Goal: Communication & Community: Answer question/provide support

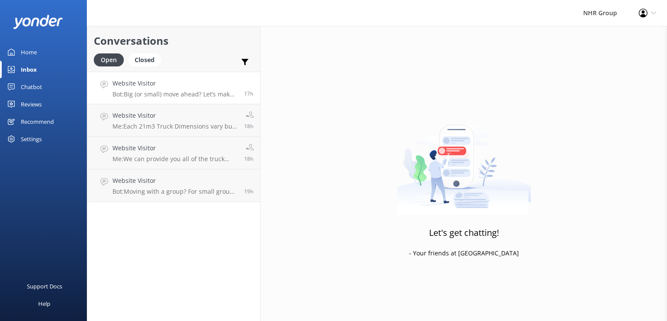
click at [181, 83] on h4 "Website Visitor" at bounding box center [175, 84] width 125 height 10
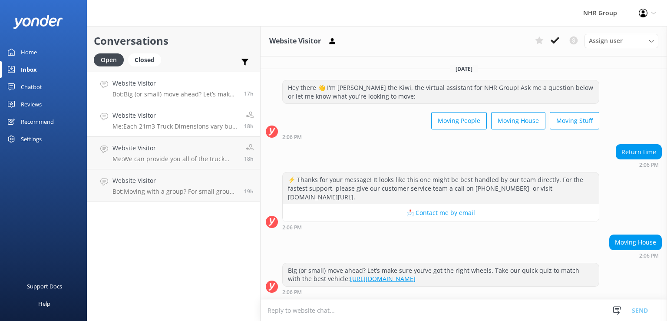
click at [188, 108] on link "Website Visitor Me: Each 21m3 Truck Dimensions vary but they are around 1980mm …" at bounding box center [173, 120] width 173 height 33
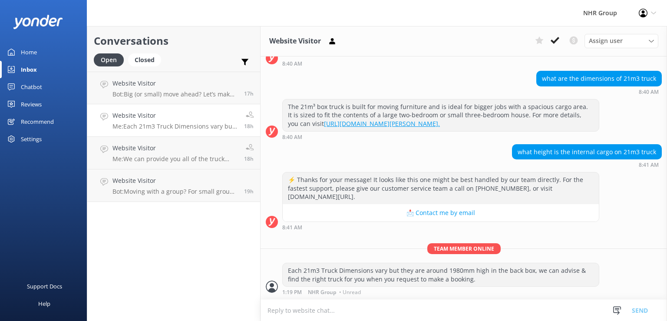
scroll to position [79, 0]
click at [192, 88] on div "Website Visitor Bot: Big (or small) move ahead? Let’s make sure you’ve got the …" at bounding box center [175, 88] width 125 height 19
